Goal: Task Accomplishment & Management: Manage account settings

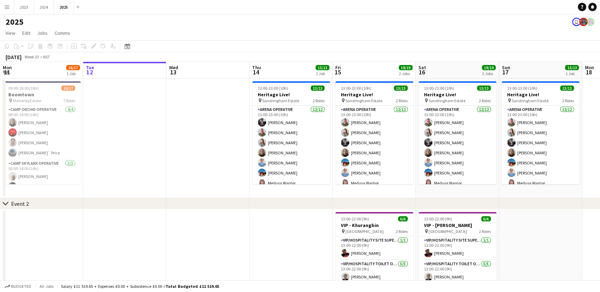
drag, startPoint x: 79, startPoint y: 197, endPoint x: 91, endPoint y: 191, distance: 12.6
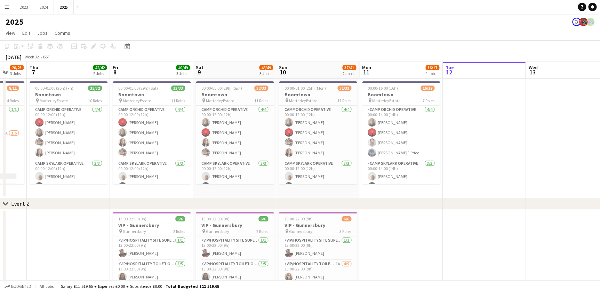
drag, startPoint x: 102, startPoint y: 190, endPoint x: 117, endPoint y: 195, distance: 15.5
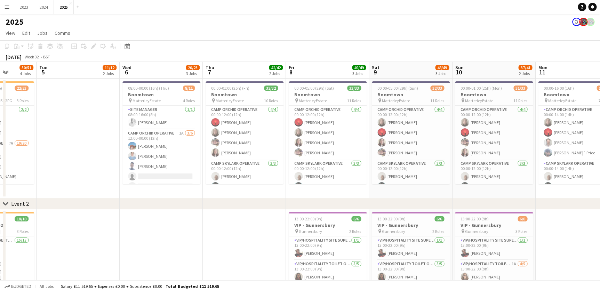
drag, startPoint x: 75, startPoint y: 194, endPoint x: 269, endPoint y: 195, distance: 194.6
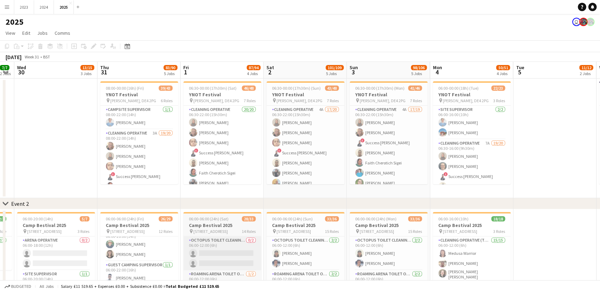
scroll to position [63, 0]
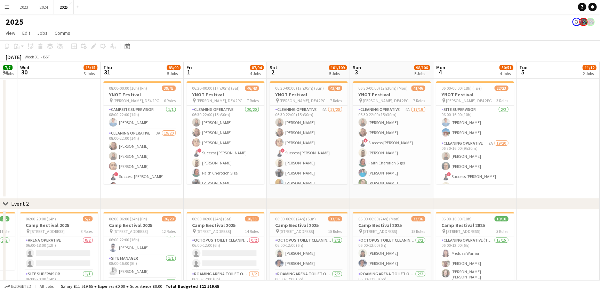
drag, startPoint x: 49, startPoint y: 187, endPoint x: 203, endPoint y: 202, distance: 155.2
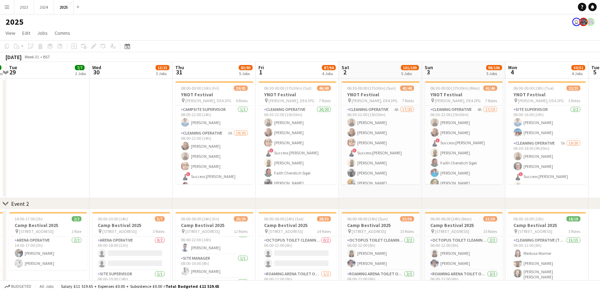
drag, startPoint x: 87, startPoint y: 191, endPoint x: 159, endPoint y: 191, distance: 72.0
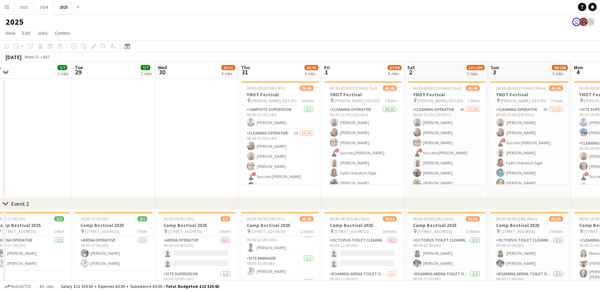
scroll to position [0, 267]
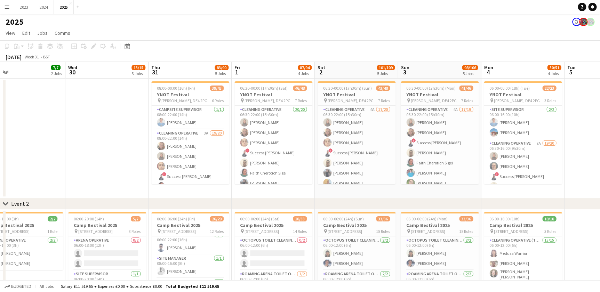
drag, startPoint x: 173, startPoint y: 194, endPoint x: 83, endPoint y: 184, distance: 90.3
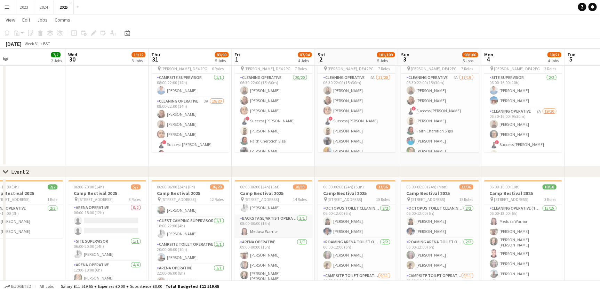
scroll to position [285, 0]
click at [244, 244] on app-user-avatar at bounding box center [244, 243] width 8 height 8
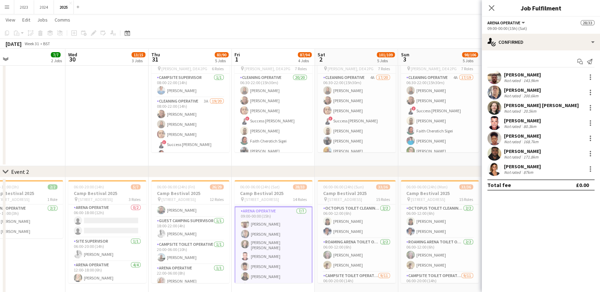
click at [495, 110] on app-user-avatar at bounding box center [495, 108] width 14 height 14
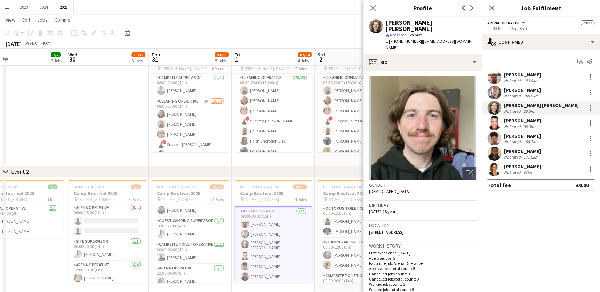
click at [497, 121] on app-user-avatar at bounding box center [495, 123] width 14 height 14
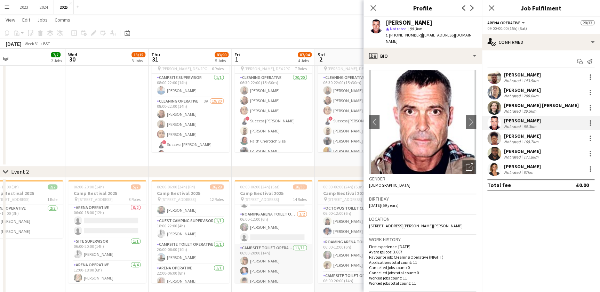
scroll to position [0, 0]
click at [274, 256] on app-card-role "Roaming Arena Toilet Operative [DATE] 06:00-12:00 (6h) [PERSON_NAME] single-neu…" at bounding box center [274, 255] width 78 height 34
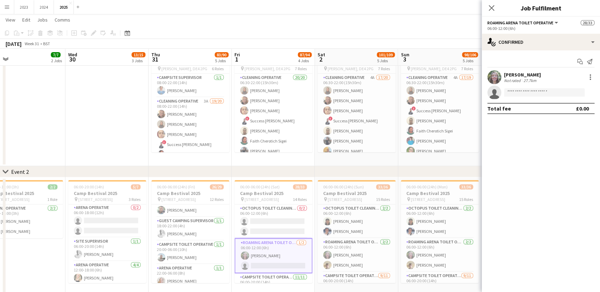
click at [530, 76] on div "[PERSON_NAME]" at bounding box center [522, 75] width 37 height 6
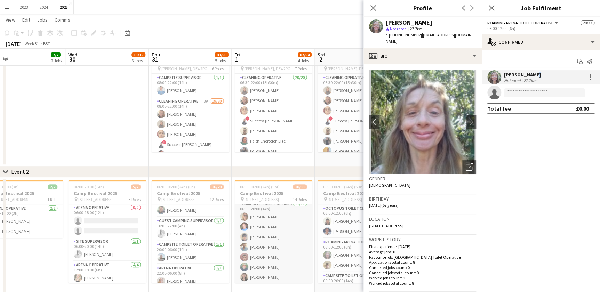
scroll to position [63, 0]
click at [265, 245] on app-card-role "Campsite Toilet Operative [DATE] 06:00-20:00 (14h) [PERSON_NAME] [PERSON_NAME] …" at bounding box center [274, 273] width 78 height 125
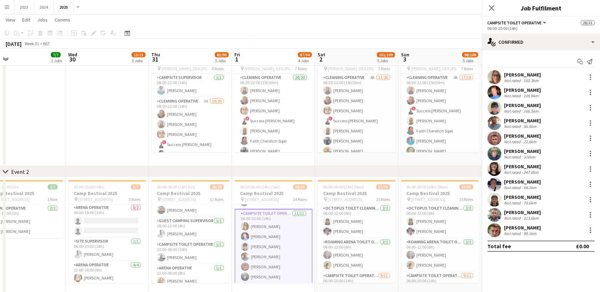
scroll to position [63, 0]
click at [519, 103] on div "[PERSON_NAME]" at bounding box center [522, 105] width 37 height 6
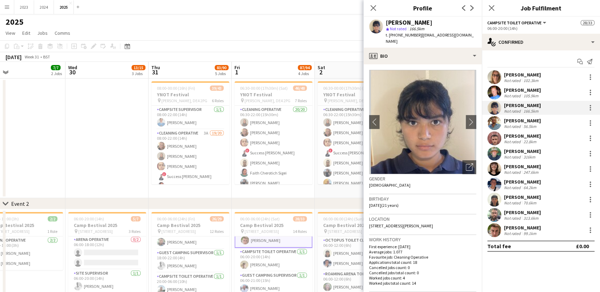
scroll to position [192, 0]
click at [265, 254] on app-card-role "Campsite Toilet Operative [DATE] 06:00-20:00 (14h) [PERSON_NAME]" at bounding box center [274, 250] width 78 height 24
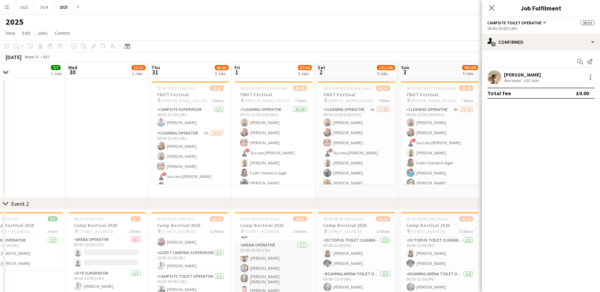
scroll to position [318, 0]
click at [266, 263] on app-card-role "Arena Operative [DATE] 09:00-00:00 (15h) [PERSON_NAME] [PERSON_NAME] [PERSON_NA…" at bounding box center [274, 250] width 78 height 86
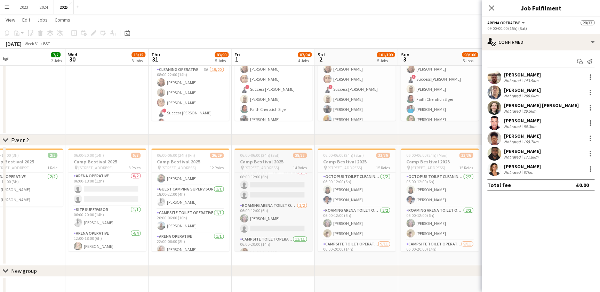
scroll to position [0, 0]
drag, startPoint x: 414, startPoint y: 127, endPoint x: 120, endPoint y: 105, distance: 295.2
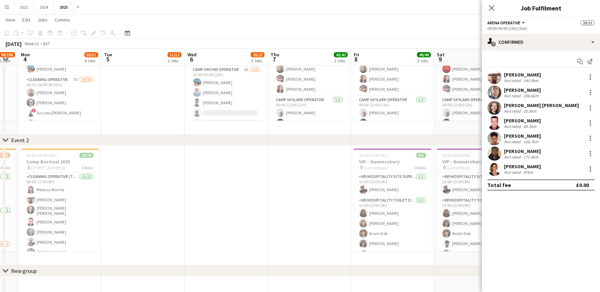
scroll to position [0, 231]
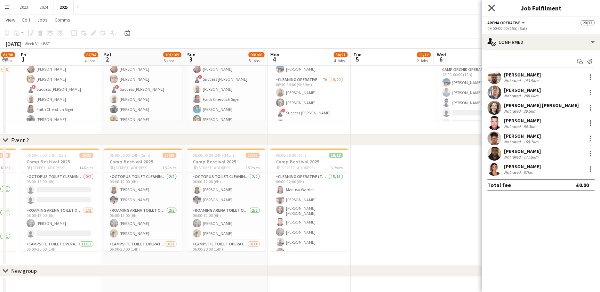
click at [494, 8] on icon "Close pop-in" at bounding box center [491, 8] width 7 height 7
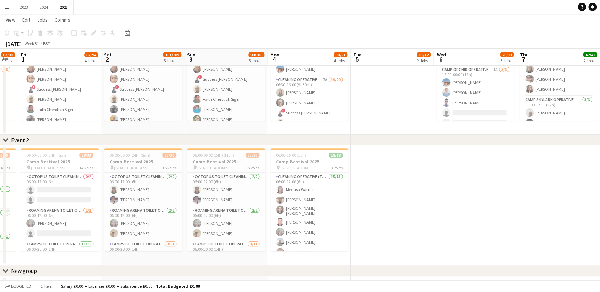
scroll to position [0, 244]
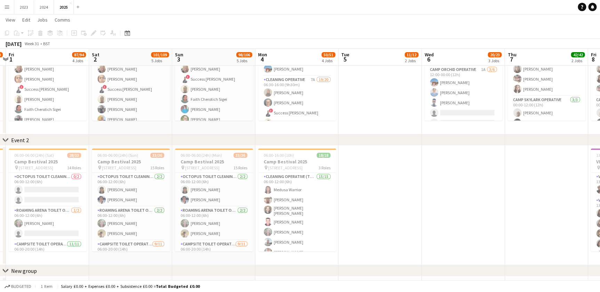
drag, startPoint x: 414, startPoint y: 125, endPoint x: 233, endPoint y: 136, distance: 181.7
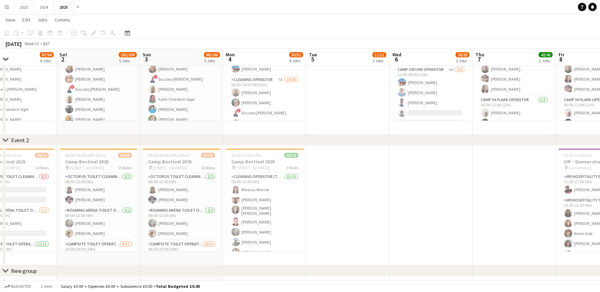
drag, startPoint x: 366, startPoint y: 128, endPoint x: 242, endPoint y: 133, distance: 124.0
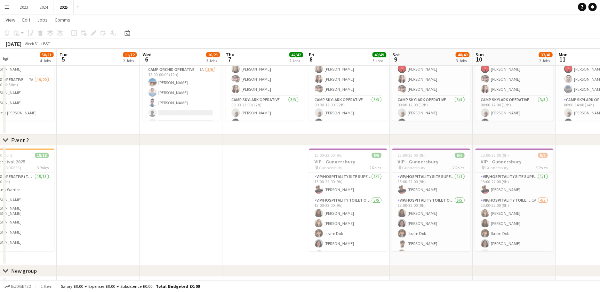
drag, startPoint x: 396, startPoint y: 127, endPoint x: 216, endPoint y: 125, distance: 180.0
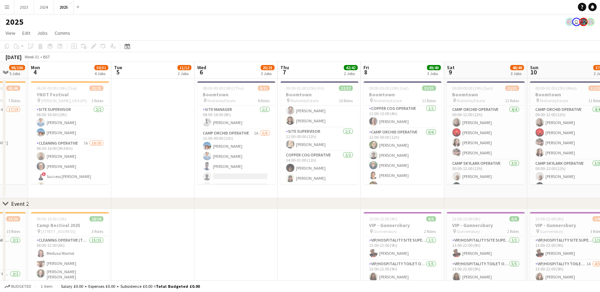
scroll to position [285, 0]
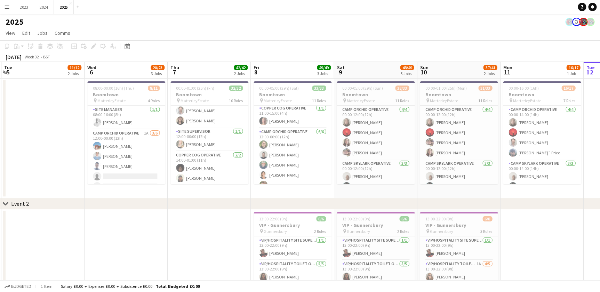
drag, startPoint x: 408, startPoint y: 192, endPoint x: 338, endPoint y: 193, distance: 70.0
drag, startPoint x: 350, startPoint y: 193, endPoint x: 296, endPoint y: 191, distance: 53.6
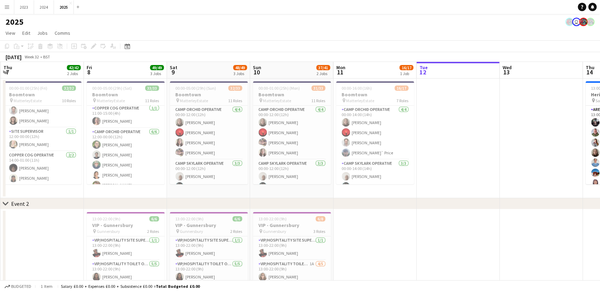
scroll to position [0, 219]
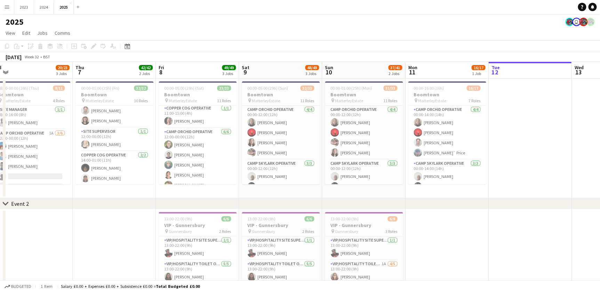
drag, startPoint x: 300, startPoint y: 194, endPoint x: 290, endPoint y: 194, distance: 10.4
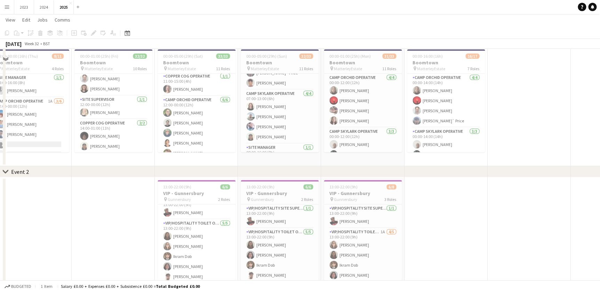
scroll to position [0, 0]
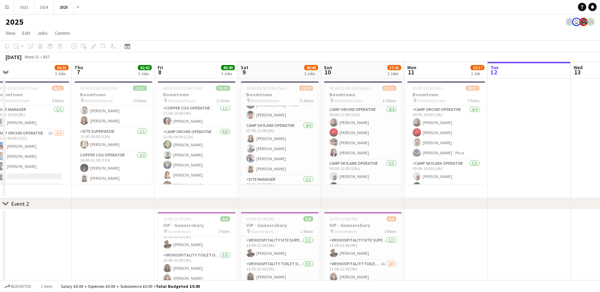
drag, startPoint x: 314, startPoint y: 188, endPoint x: 211, endPoint y: 191, distance: 102.7
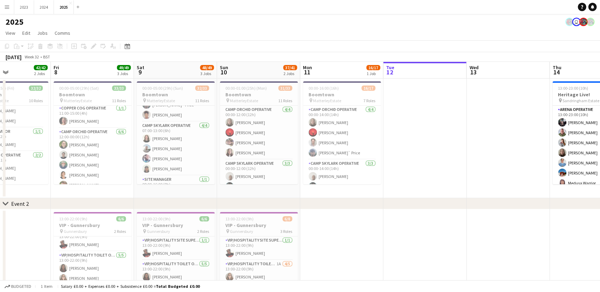
drag, startPoint x: 166, startPoint y: 186, endPoint x: 286, endPoint y: 192, distance: 120.3
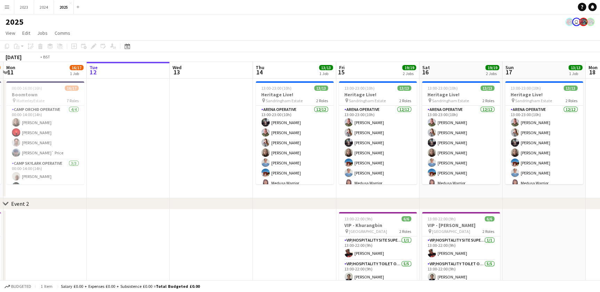
drag, startPoint x: 270, startPoint y: 195, endPoint x: 298, endPoint y: 194, distance: 27.5
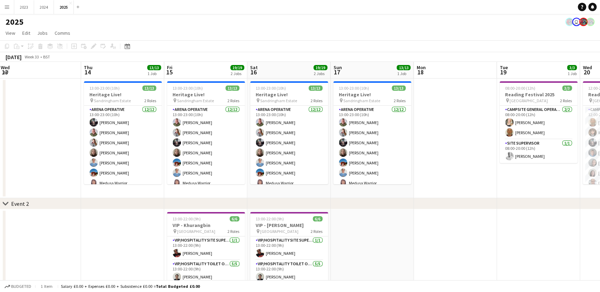
scroll to position [0, 242]
